Goal: Task Accomplishment & Management: Manage account settings

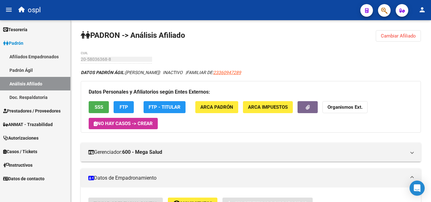
click at [50, 109] on span "Prestadores / Proveedores" at bounding box center [31, 111] width 57 height 7
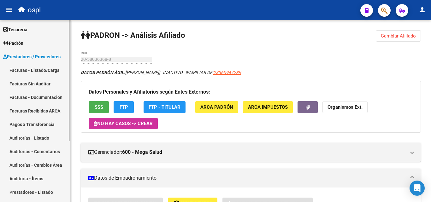
click at [53, 71] on link "Facturas - Listado/Carga" at bounding box center [35, 70] width 70 height 14
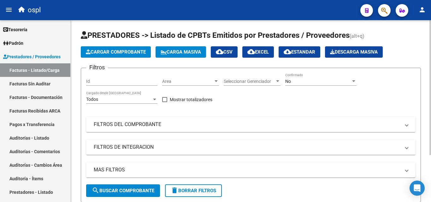
scroll to position [63, 0]
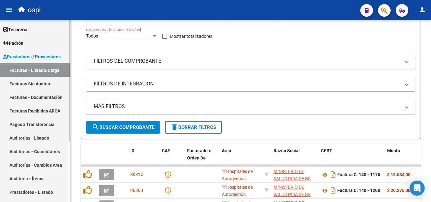
click at [45, 140] on link "Auditorías - Listado" at bounding box center [35, 138] width 70 height 14
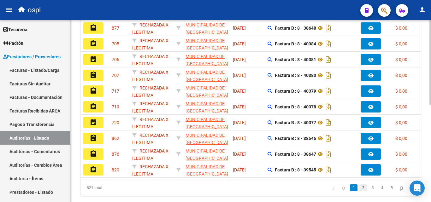
click at [360, 192] on link "2" at bounding box center [364, 188] width 8 height 7
click at [356, 194] on div "821 total 1 2 3 4 5" at bounding box center [251, 188] width 340 height 16
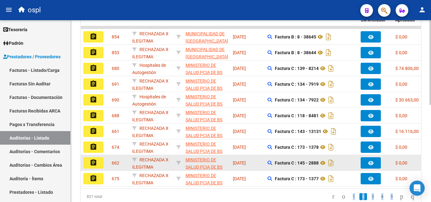
scroll to position [190, 0]
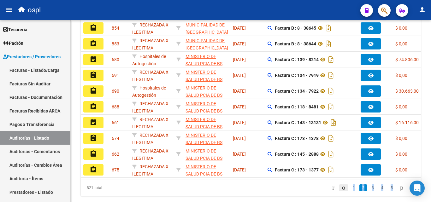
click at [341, 191] on icon "go to previous page" at bounding box center [343, 188] width 5 height 8
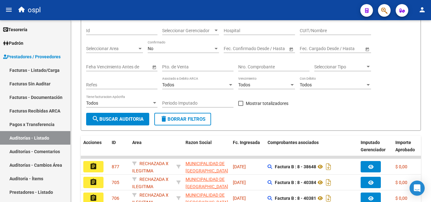
scroll to position [126, 0]
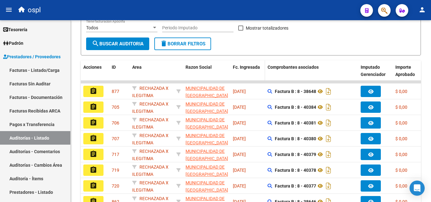
click at [245, 69] on span "Fc. Ingresada" at bounding box center [246, 67] width 27 height 5
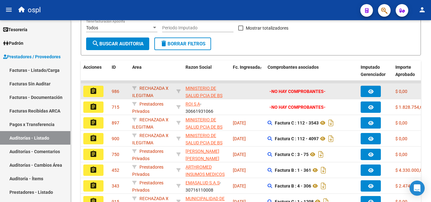
scroll to position [158, 0]
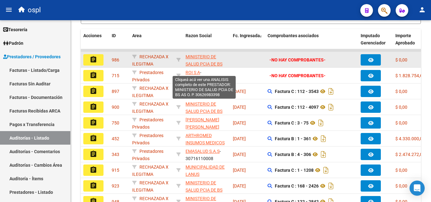
click at [198, 64] on span "MINISTERIO DE SALUD PCIA DE BS AS O. P." at bounding box center [204, 64] width 37 height 20
type textarea "30626983398"
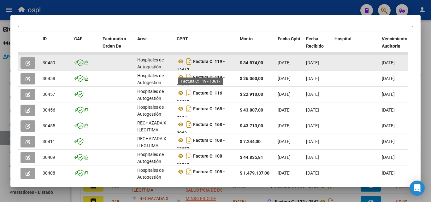
scroll to position [4, 0]
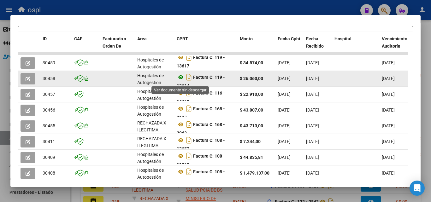
click at [181, 81] on icon at bounding box center [181, 78] width 8 height 8
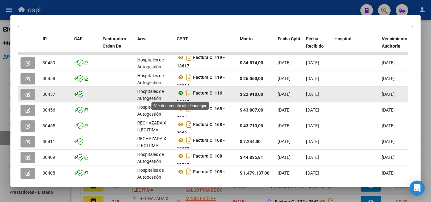
click at [180, 97] on icon at bounding box center [181, 93] width 8 height 8
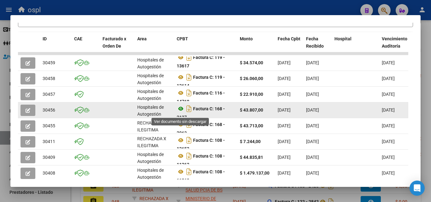
click at [180, 112] on icon at bounding box center [181, 109] width 8 height 8
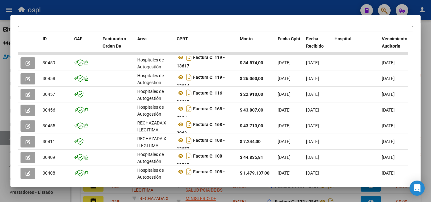
click at [236, 7] on div at bounding box center [215, 101] width 431 height 202
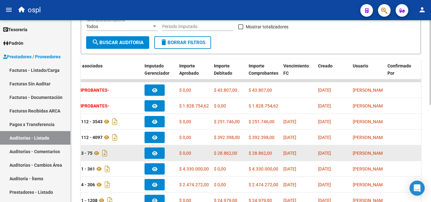
scroll to position [126, 0]
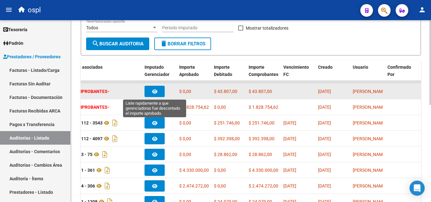
click at [153, 88] on button "button" at bounding box center [155, 91] width 20 height 11
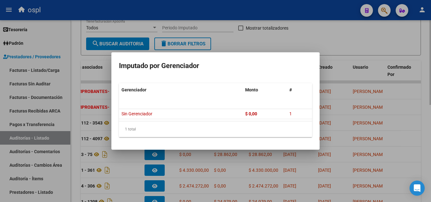
click at [298, 45] on div at bounding box center [215, 101] width 431 height 202
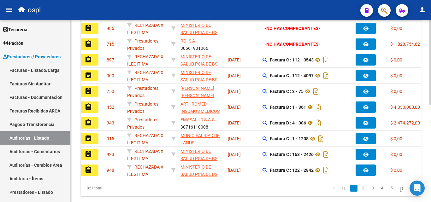
scroll to position [0, 0]
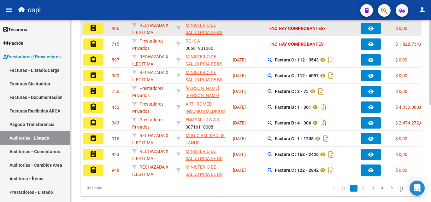
drag, startPoint x: 195, startPoint y: 27, endPoint x: 189, endPoint y: 29, distance: 6.5
click at [189, 29] on app-link-go-to "MINISTERIO DE SALUD PCIA DE BS AS O. P." at bounding box center [207, 32] width 42 height 21
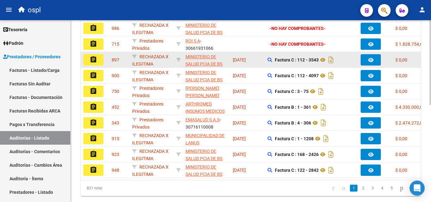
scroll to position [158, 0]
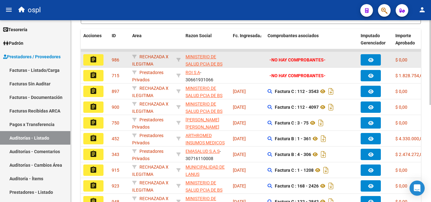
click at [100, 64] on button "assignment" at bounding box center [93, 59] width 20 height 11
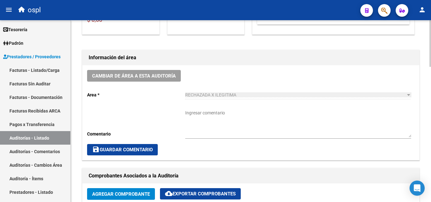
scroll to position [253, 0]
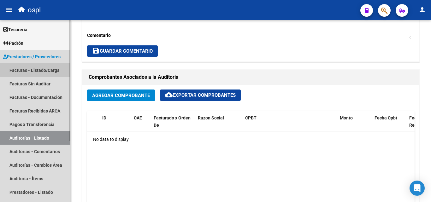
click at [32, 67] on link "Facturas - Listado/Carga" at bounding box center [35, 70] width 70 height 14
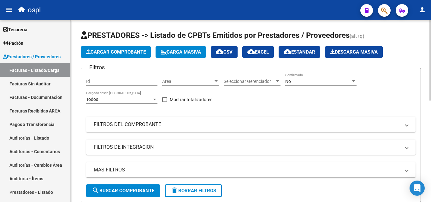
click at [200, 124] on mat-panel-title "FILTROS DEL COMPROBANTE" at bounding box center [247, 124] width 307 height 7
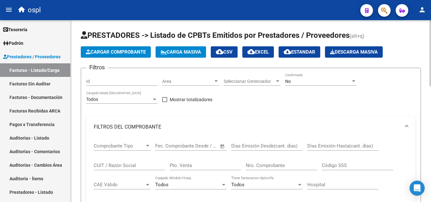
scroll to position [32, 0]
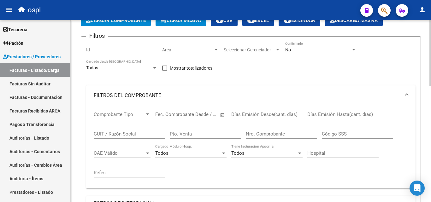
click at [264, 132] on input "Nro. Comprobante" at bounding box center [281, 134] width 71 height 6
type input "4"
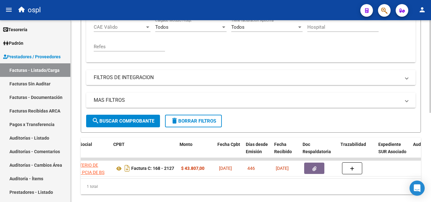
scroll to position [0, 208]
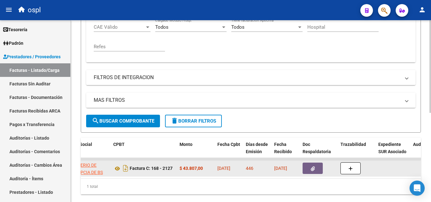
type input "2127"
click at [311, 168] on icon "button" at bounding box center [313, 169] width 4 height 5
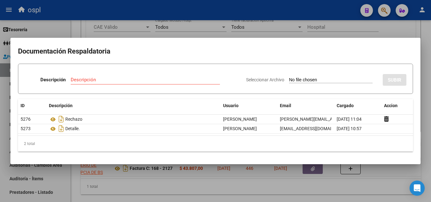
click at [262, 191] on div at bounding box center [215, 101] width 431 height 202
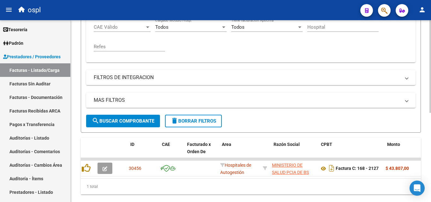
scroll to position [0, 0]
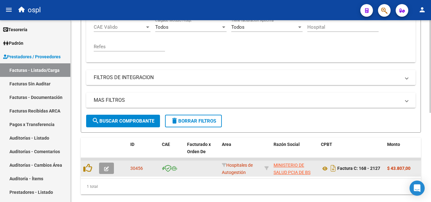
click at [108, 166] on span "button" at bounding box center [106, 169] width 5 height 6
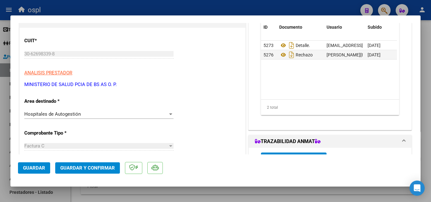
scroll to position [95, 0]
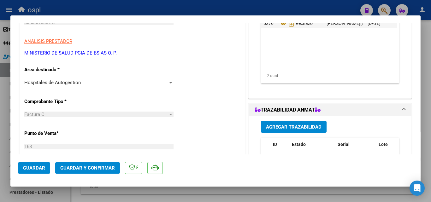
click at [138, 86] on div "Hospitales de Autogestión Seleccionar Area" at bounding box center [98, 82] width 149 height 9
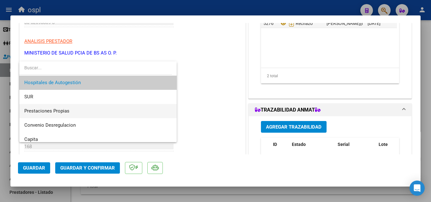
scroll to position [75, 0]
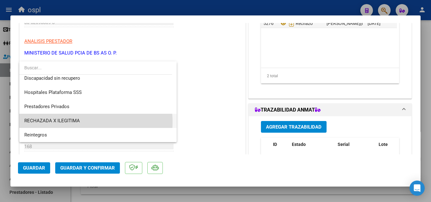
click at [86, 122] on span "RECHAZADA X ILEGITIMA" at bounding box center [97, 121] width 147 height 14
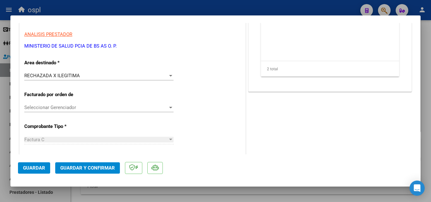
scroll to position [0, 0]
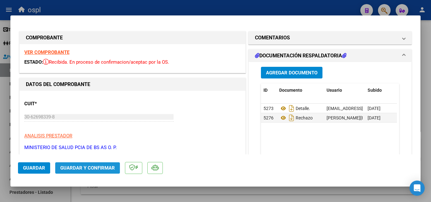
click at [111, 170] on span "Guardar y Confirmar" at bounding box center [87, 168] width 55 height 6
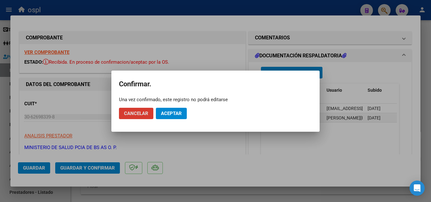
click at [168, 112] on span "Aceptar" at bounding box center [171, 114] width 21 height 6
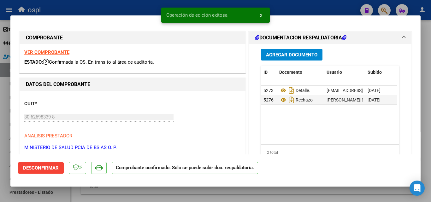
click at [112, 9] on div at bounding box center [215, 101] width 431 height 202
type input "$ 0,00"
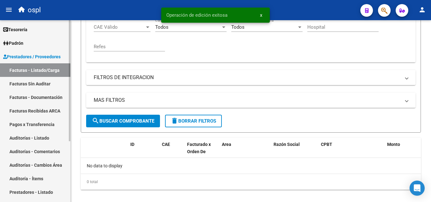
click at [55, 81] on link "Facturas Sin Auditar" at bounding box center [35, 84] width 70 height 14
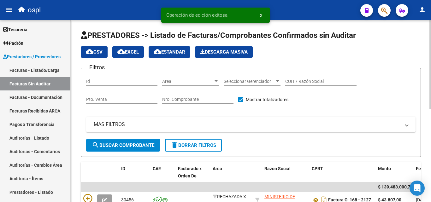
click at [194, 96] on div "Nro. Comprobante" at bounding box center [197, 97] width 71 height 13
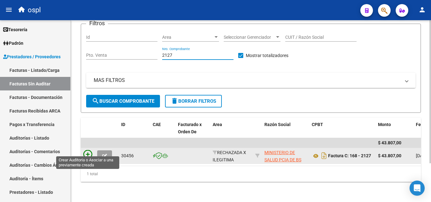
type input "2127"
click at [87, 150] on icon at bounding box center [87, 154] width 9 height 9
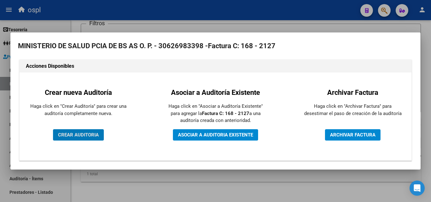
click at [93, 131] on button "CREAR AUDITORIA" at bounding box center [78, 134] width 51 height 11
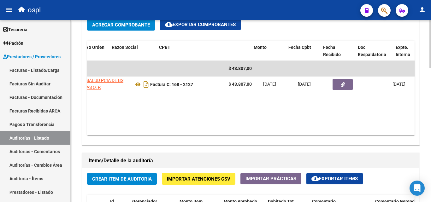
scroll to position [0, 124]
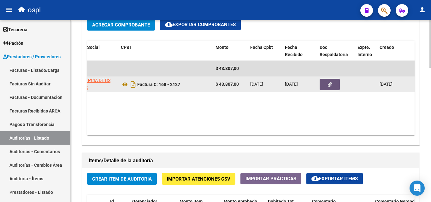
click at [325, 85] on button "button" at bounding box center [330, 84] width 20 height 11
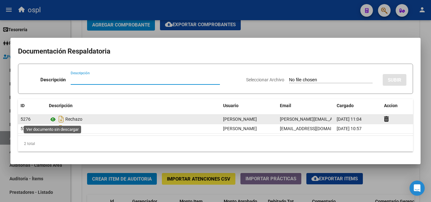
click at [55, 118] on icon at bounding box center [53, 120] width 8 height 8
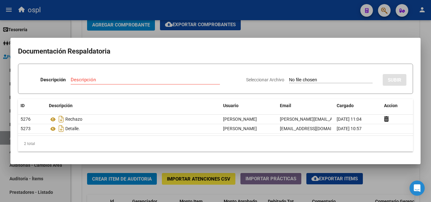
click at [279, 24] on div at bounding box center [215, 101] width 431 height 202
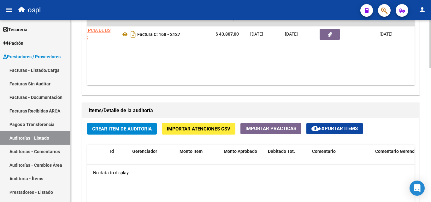
scroll to position [418, 0]
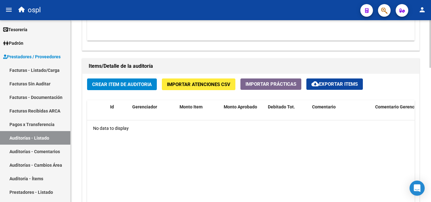
click at [133, 85] on span "Crear Item de Auditoria" at bounding box center [122, 85] width 60 height 6
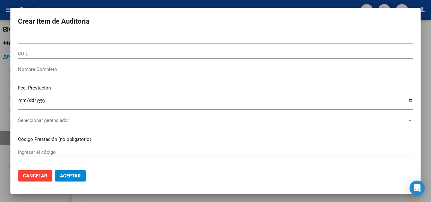
click at [88, 70] on input "Nombre Completo" at bounding box center [215, 70] width 395 height 6
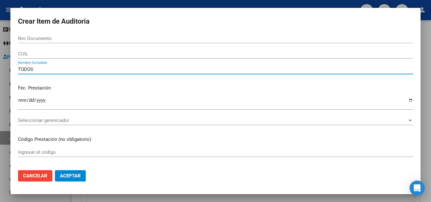
type input "TODOS"
click at [93, 84] on div "Fec. Prestación Ingresar la fecha" at bounding box center [215, 98] width 395 height 36
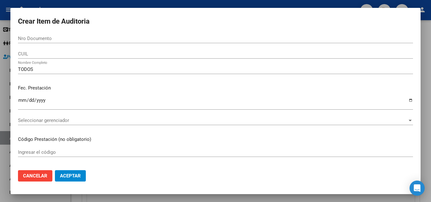
scroll to position [158, 0]
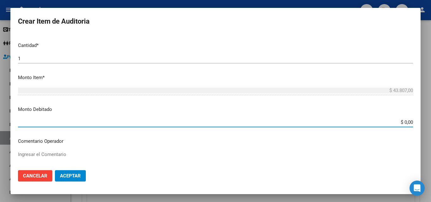
click at [408, 121] on input "$ 0,00" at bounding box center [215, 123] width 395 height 6
type input "$ 43.807,00"
click at [184, 153] on textarea "Ingresar el Comentario" at bounding box center [215, 166] width 395 height 30
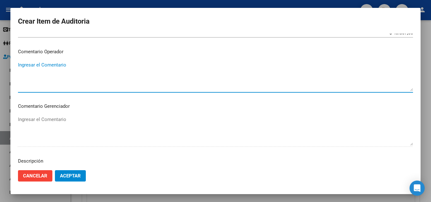
scroll to position [253, 0]
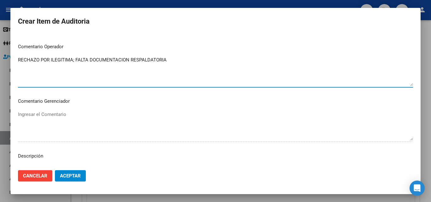
type textarea "RECHAZO POR ILEGITIMA; FALTA DOCUMENTACION RESPALDATORIA"
click at [123, 105] on p "Comentario Gerenciador" at bounding box center [215, 101] width 395 height 7
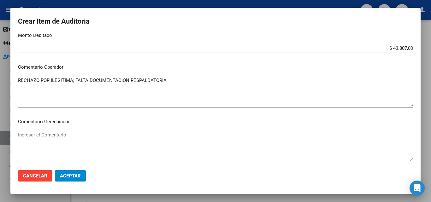
scroll to position [221, 0]
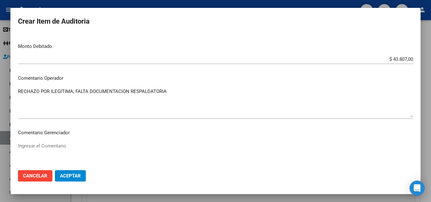
click at [74, 174] on span "Aceptar" at bounding box center [70, 176] width 21 height 6
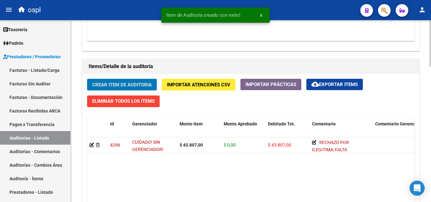
scroll to position [418, 0]
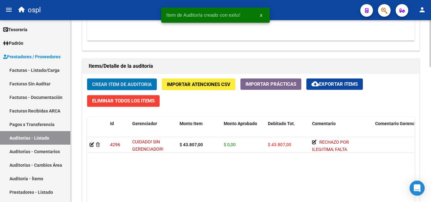
click at [210, 181] on datatable-body "4296 CUIDADO! SIN GERENCIADOR! $ 43.807,00 $ 0,00 $ 43.807,00 RECHAZO POR ILEGI…" at bounding box center [251, 190] width 328 height 106
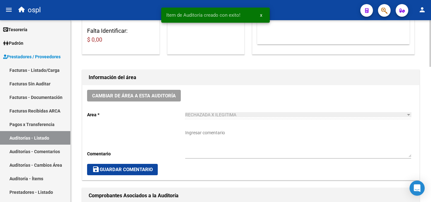
scroll to position [71, 0]
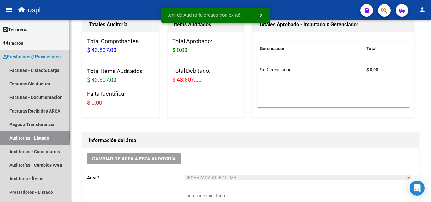
click at [49, 138] on link "Auditorías - Listado" at bounding box center [35, 138] width 70 height 14
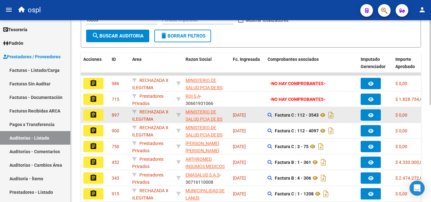
scroll to position [134, 0]
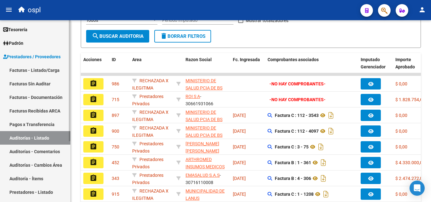
click at [45, 124] on link "Pagos x Transferencia" at bounding box center [35, 125] width 70 height 14
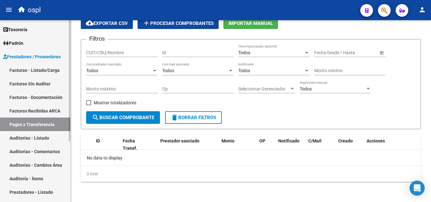
click at [46, 135] on link "Auditorías - Listado" at bounding box center [35, 138] width 70 height 14
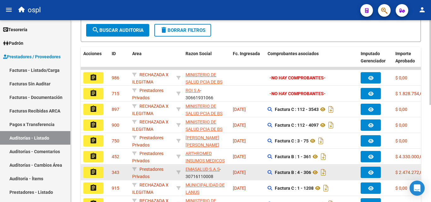
scroll to position [134, 0]
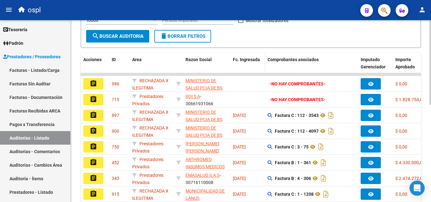
click at [242, 64] on datatable-header-cell "Fc. Ingresada" at bounding box center [247, 67] width 35 height 28
click at [259, 62] on span "Fc. Ingresada" at bounding box center [246, 59] width 27 height 5
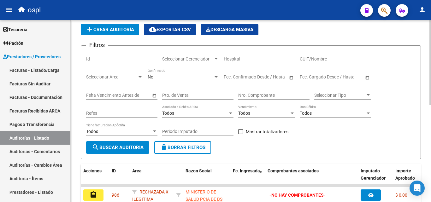
scroll to position [8, 0]
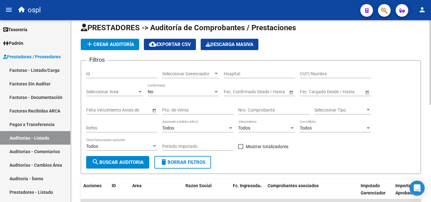
click at [255, 108] on input "Nro. Comprobante" at bounding box center [273, 110] width 71 height 5
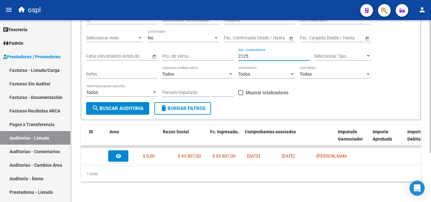
scroll to position [0, 0]
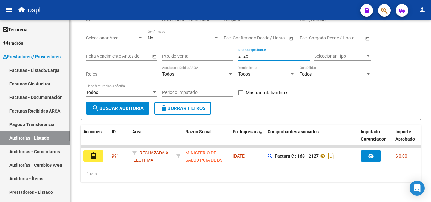
type input "2125"
click at [49, 162] on link "Auditorías - Cambios Área" at bounding box center [35, 166] width 70 height 14
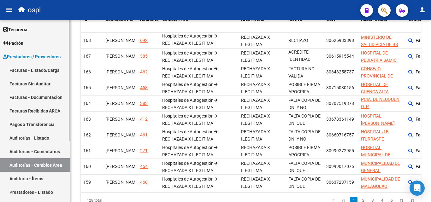
click at [45, 137] on link "Auditorías - Listado" at bounding box center [35, 138] width 70 height 14
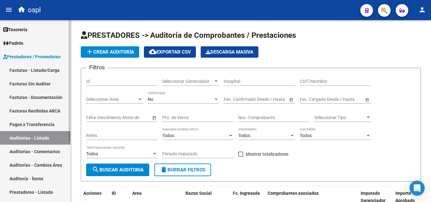
click at [45, 72] on link "Facturas - Listado/Carga" at bounding box center [35, 70] width 70 height 14
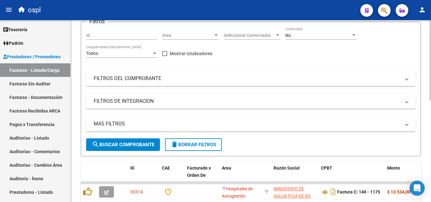
scroll to position [9, 0]
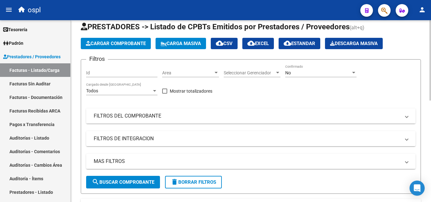
click at [215, 121] on mat-expansion-panel-header "FILTROS DEL COMPROBANTE" at bounding box center [251, 116] width 330 height 15
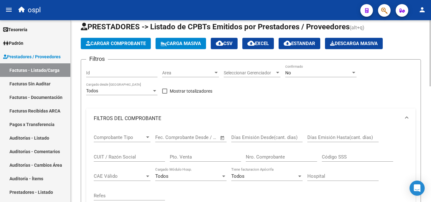
scroll to position [40, 0]
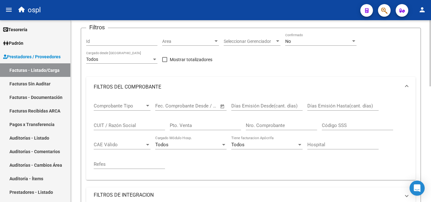
click at [273, 122] on div "Nro. Comprobante" at bounding box center [281, 124] width 71 height 14
type input "2063"
click at [254, 161] on div "Comprobante Tipo Comprobante Tipo Start date – End date Fec. Comprobante Desde …" at bounding box center [251, 136] width 314 height 78
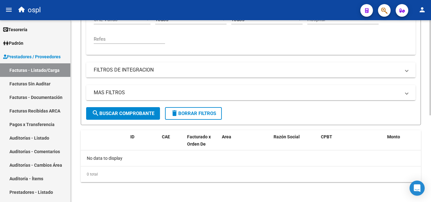
scroll to position [166, 0]
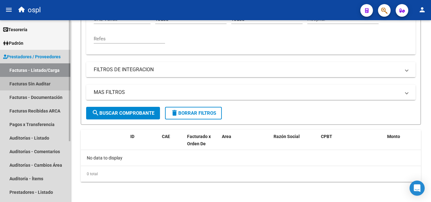
click at [47, 85] on link "Facturas Sin Auditar" at bounding box center [35, 84] width 70 height 14
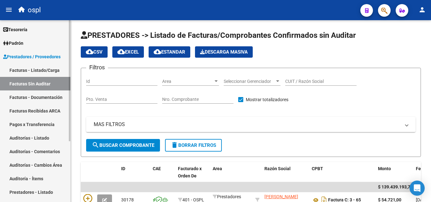
click at [55, 141] on link "Auditorías - Listado" at bounding box center [35, 138] width 70 height 14
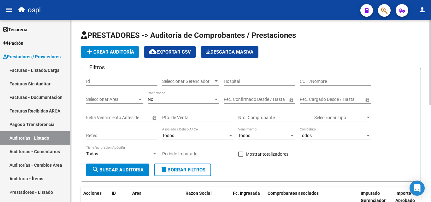
click at [262, 116] on input "Nro. Comprobante" at bounding box center [273, 117] width 71 height 5
type input "2063"
click at [326, 166] on form "Filtros Id Seleccionar Gerenciador Seleccionar Gerenciador Hospital CUIT/Nombre…" at bounding box center [251, 125] width 340 height 114
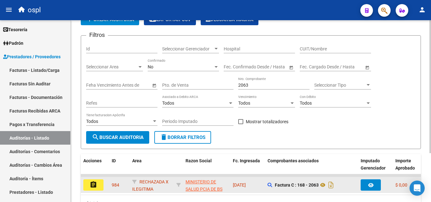
scroll to position [67, 0]
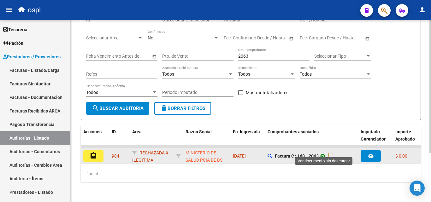
click at [324, 153] on icon at bounding box center [323, 157] width 8 height 8
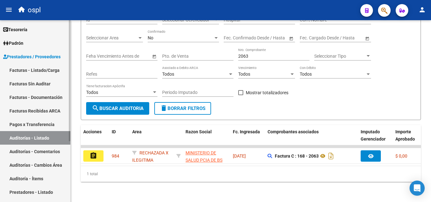
click at [55, 136] on link "Auditorías - Listado" at bounding box center [35, 138] width 70 height 14
click at [58, 121] on link "Pagos x Transferencia" at bounding box center [35, 125] width 70 height 14
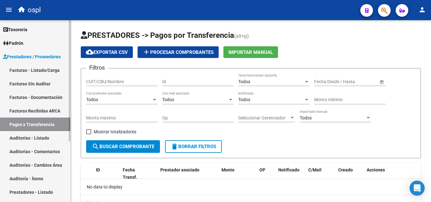
click at [47, 135] on link "Auditorías - Listado" at bounding box center [35, 138] width 70 height 14
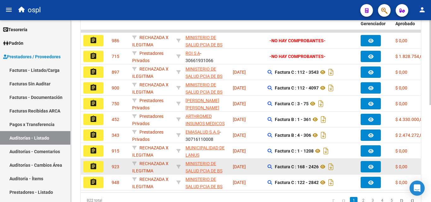
drag, startPoint x: 268, startPoint y: 197, endPoint x: 154, endPoint y: 174, distance: 116.3
click at [154, 174] on datatable-body-cell "RECHAZADA X ILEGITIMA" at bounding box center [152, 166] width 44 height 15
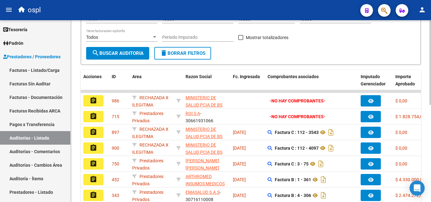
scroll to position [114, 0]
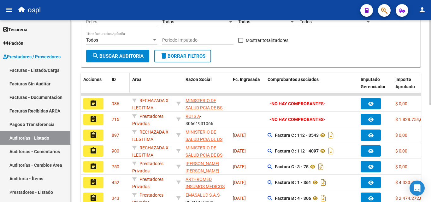
click at [113, 86] on datatable-header-cell "ID" at bounding box center [119, 87] width 21 height 28
click at [114, 79] on span "ID" at bounding box center [114, 79] width 4 height 5
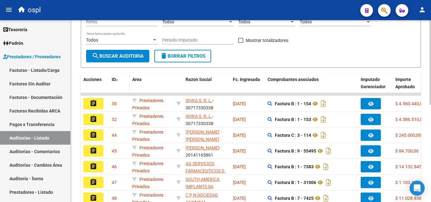
click at [117, 81] on span at bounding box center [117, 80] width 2 height 4
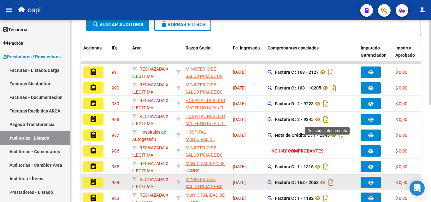
scroll to position [177, 0]
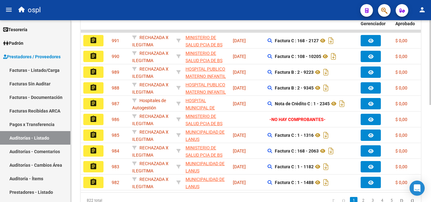
drag, startPoint x: 186, startPoint y: 199, endPoint x: 223, endPoint y: 200, distance: 37.0
click at [223, 200] on div "822 total 1 2 3 4 5" at bounding box center [251, 201] width 340 height 16
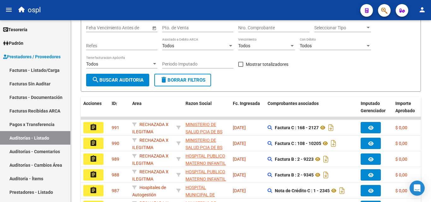
scroll to position [82, 0]
